Goal: Navigation & Orientation: Find specific page/section

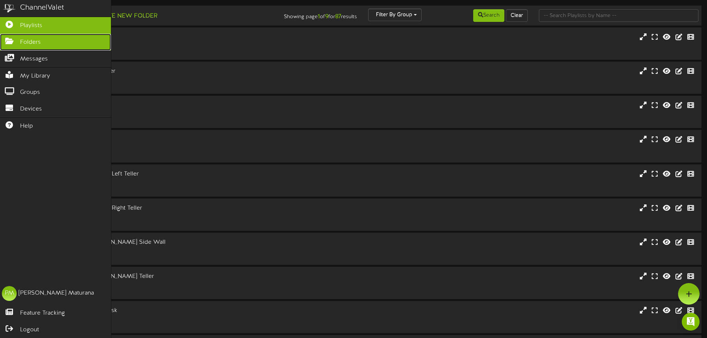
click at [24, 39] on span "Folders" at bounding box center [30, 42] width 21 height 9
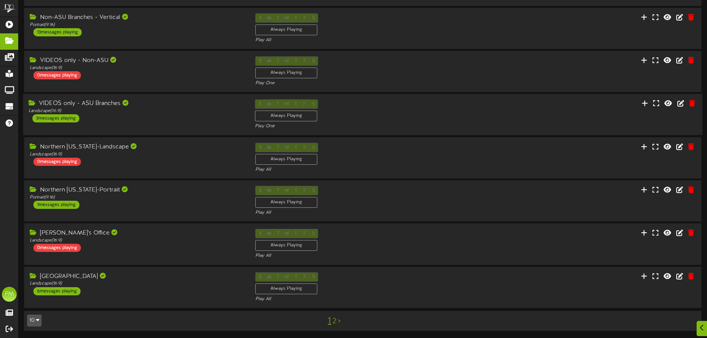
scroll to position [155, 0]
click at [181, 286] on div "Landscape ( 16:9 )" at bounding box center [136, 283] width 215 height 6
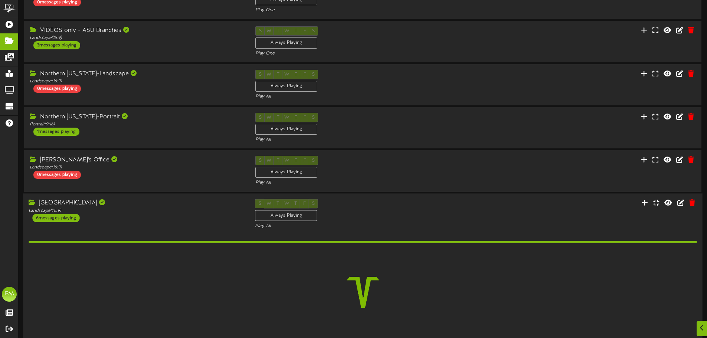
scroll to position [272, 0]
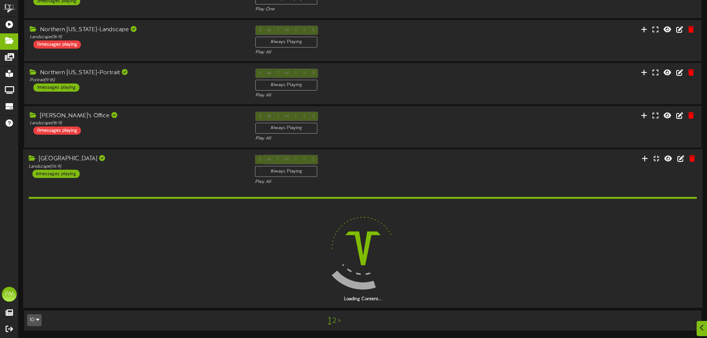
click at [225, 175] on div "[GEOGRAPHIC_DATA] Landscape ( 16:9 ) 6 messages playing" at bounding box center [136, 166] width 226 height 23
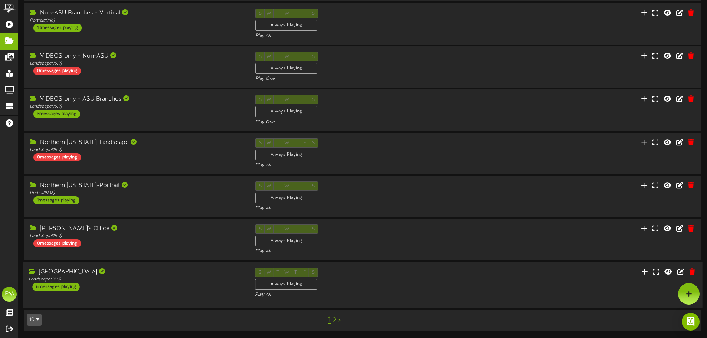
scroll to position [155, 0]
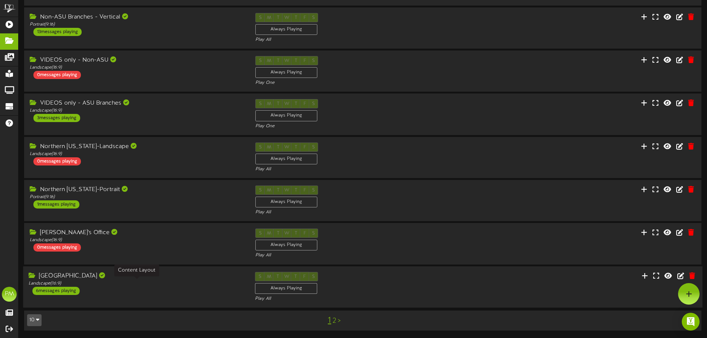
click at [213, 282] on div "Landscape ( 16:9 )" at bounding box center [136, 283] width 215 height 6
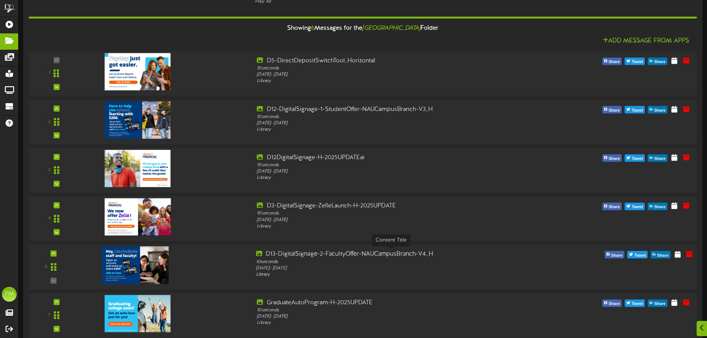
scroll to position [489, 0]
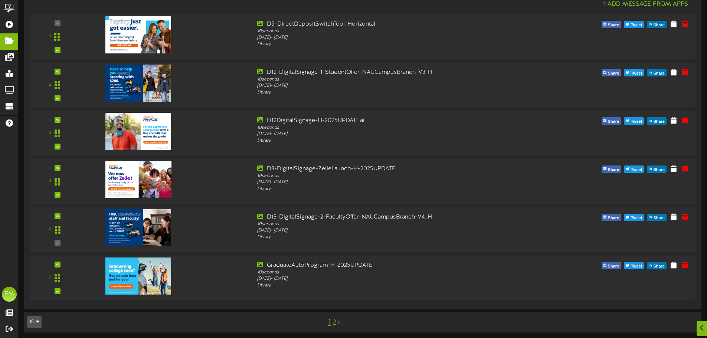
click at [116, 324] on div "10 5 10 25 50 100 1 2 >" at bounding box center [363, 322] width 682 height 14
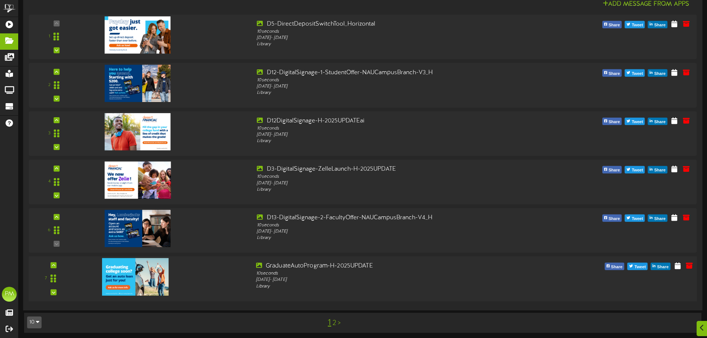
scroll to position [491, 0]
